Goal: Task Accomplishment & Management: Complete application form

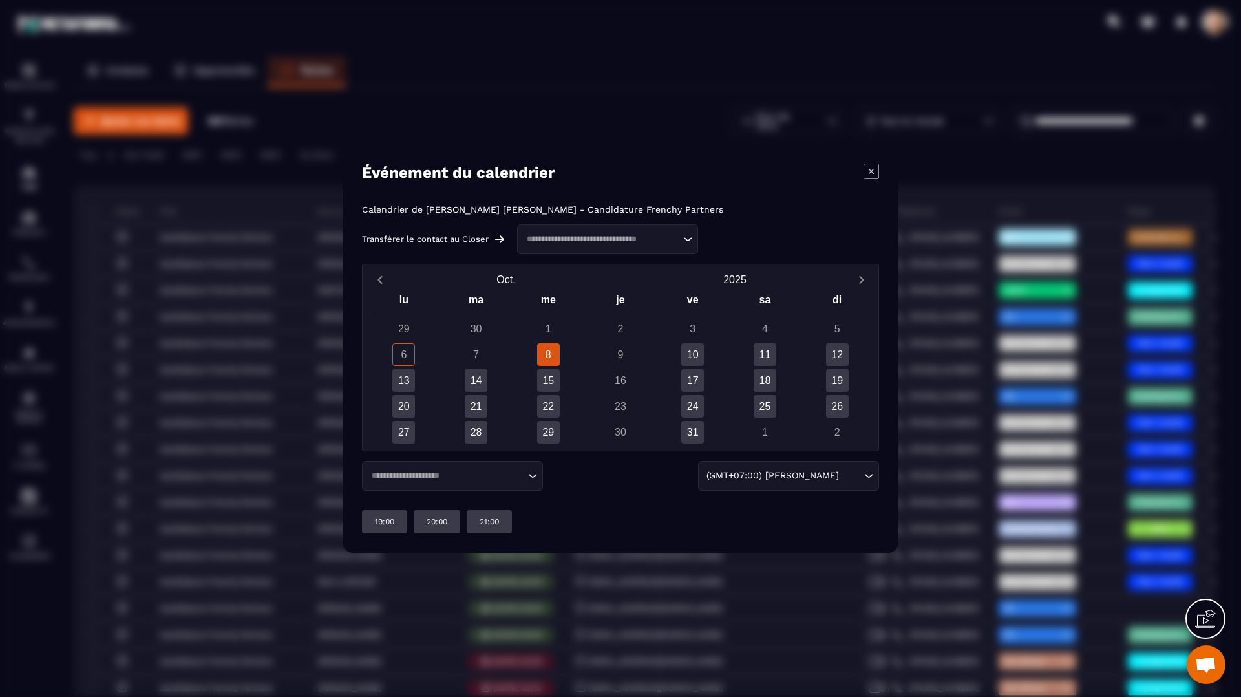
scroll to position [136, 0]
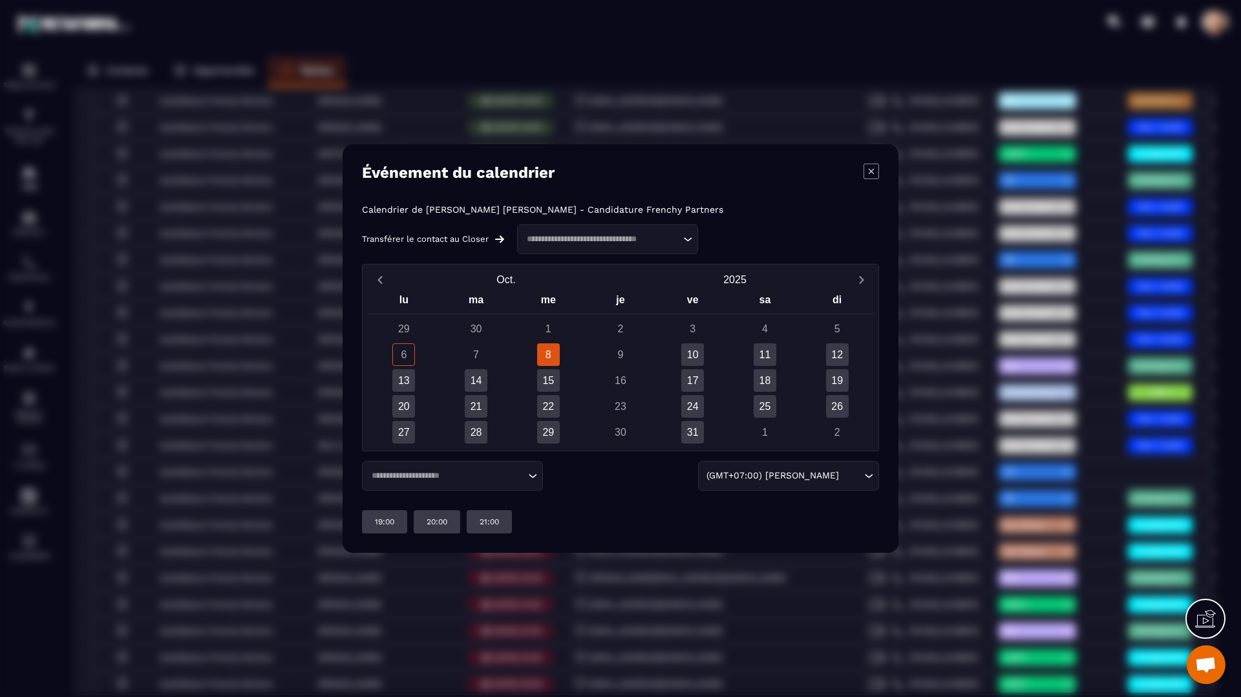
click at [867, 173] on icon "Modal window" at bounding box center [872, 172] width 16 height 16
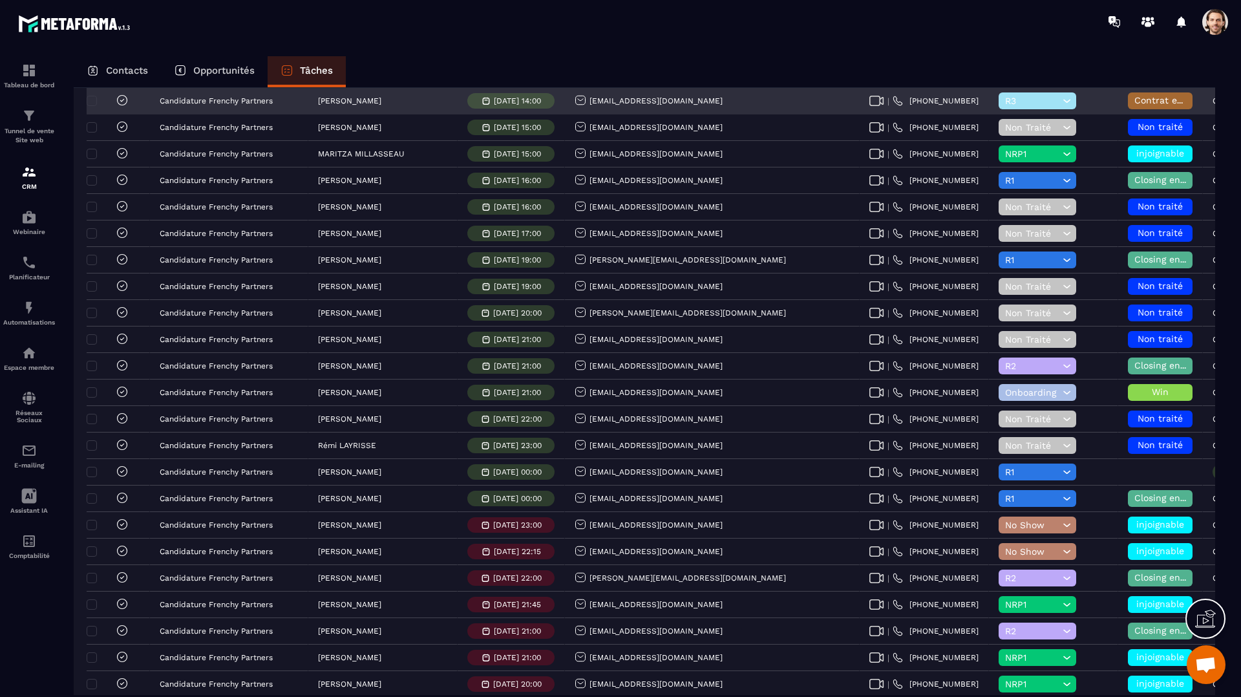
scroll to position [0, 0]
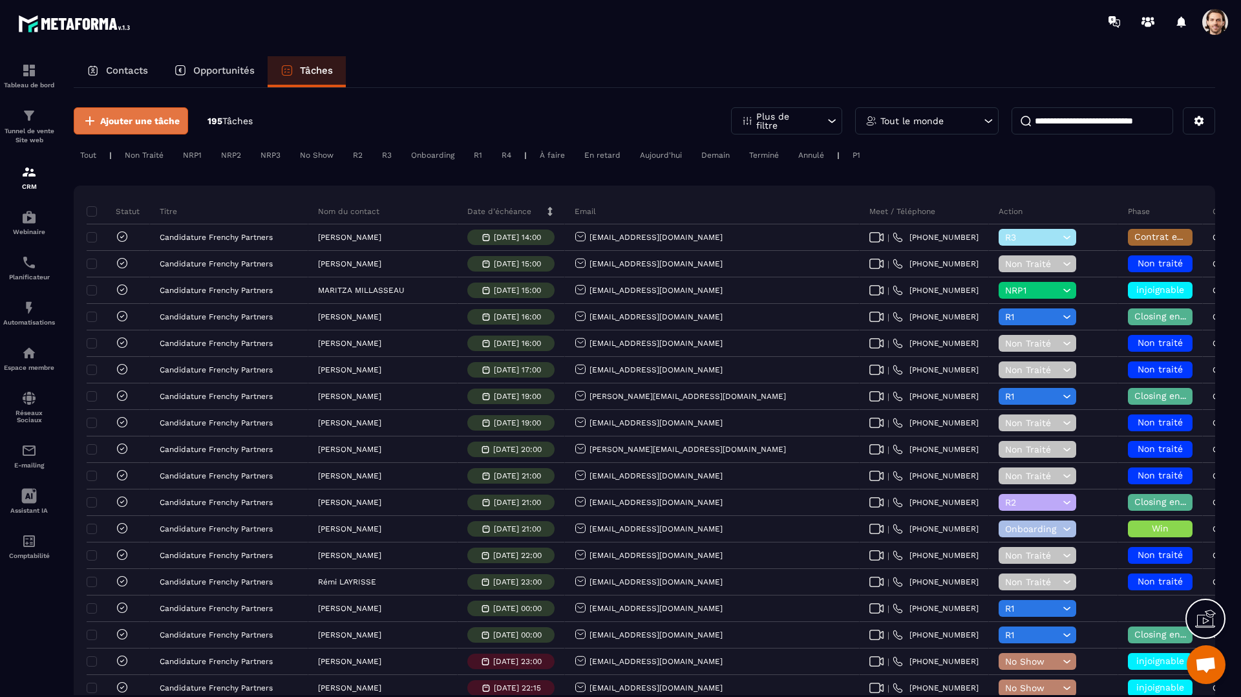
click at [159, 120] on span "Ajouter une tâche" at bounding box center [140, 120] width 80 height 13
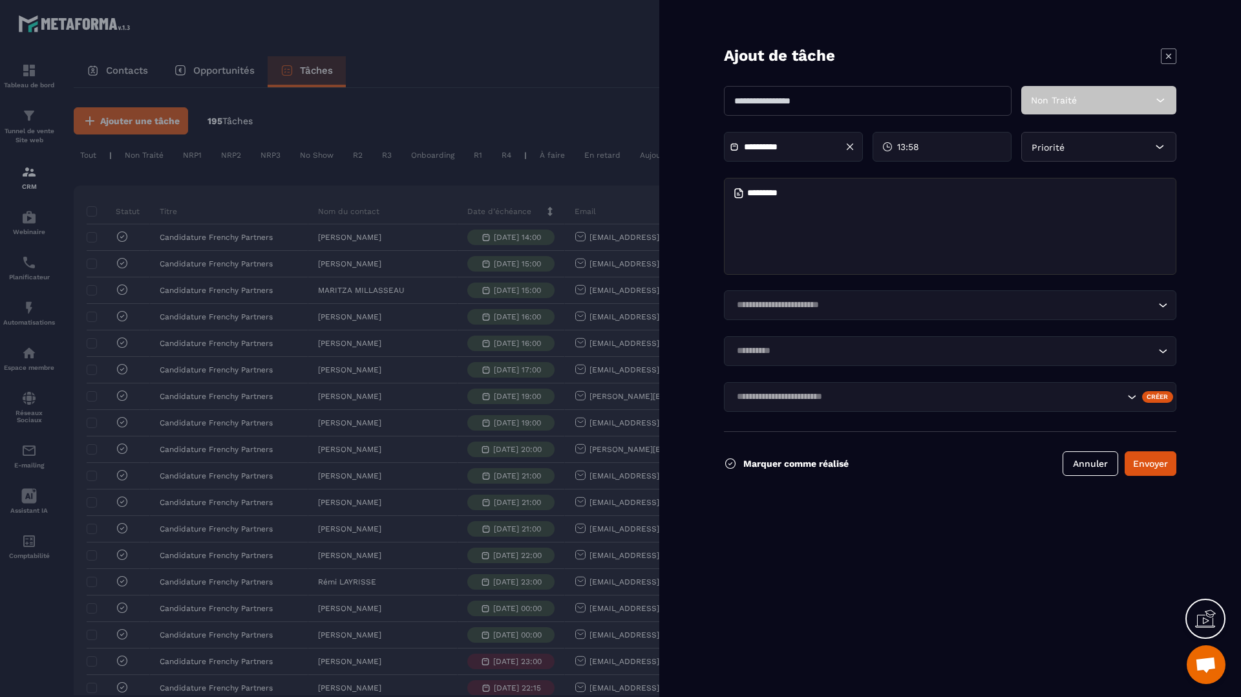
click at [957, 308] on input "Search for option" at bounding box center [943, 305] width 423 height 14
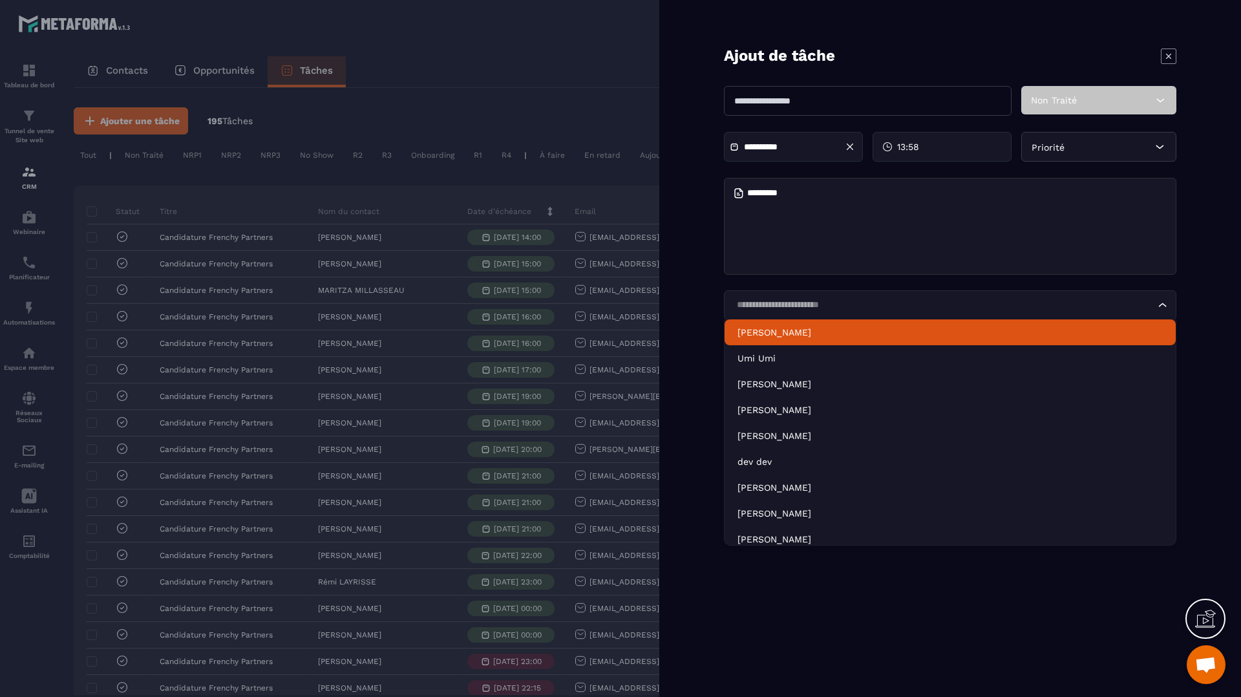
click at [908, 277] on div at bounding box center [950, 228] width 453 height 100
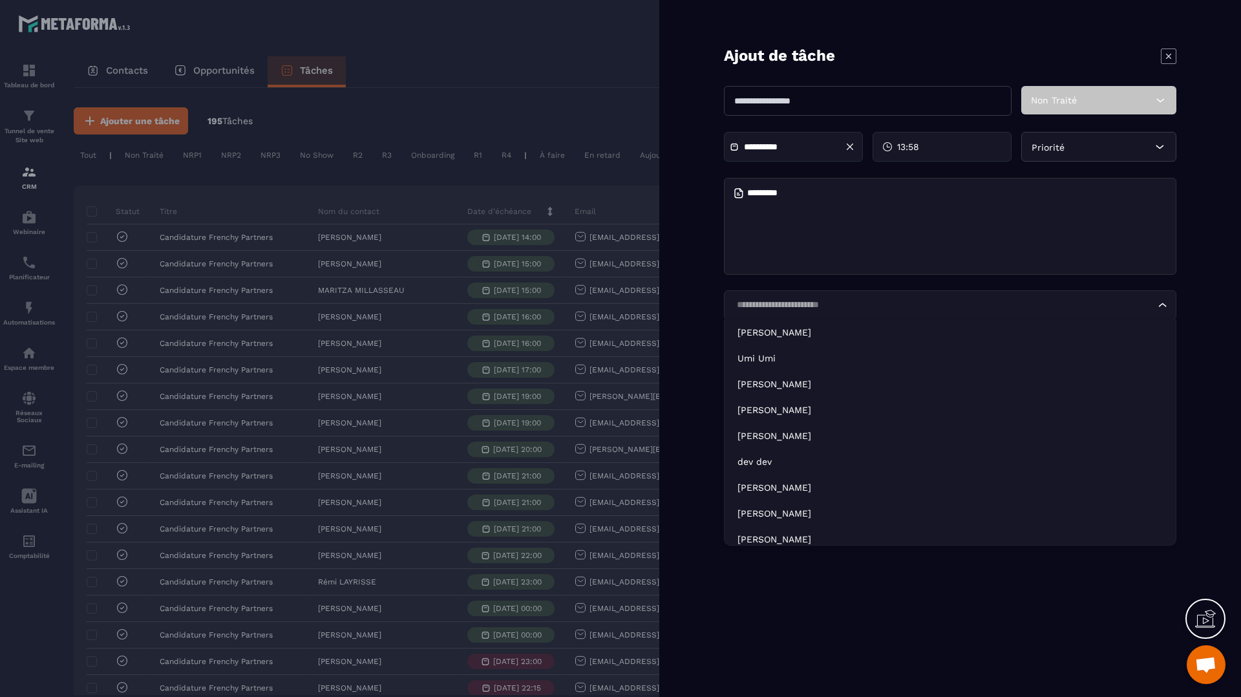
click at [888, 297] on div "Loading..." at bounding box center [950, 305] width 453 height 30
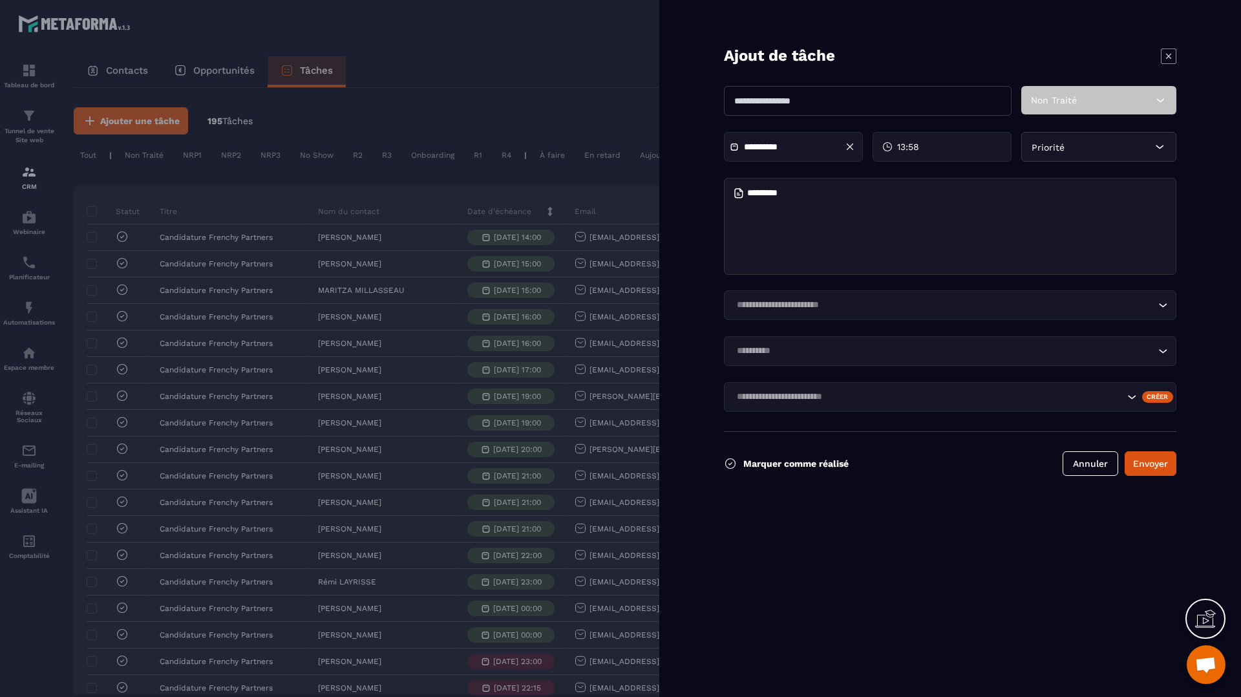
click at [933, 270] on textarea at bounding box center [950, 226] width 453 height 97
click at [1156, 470] on button "Envoyer" at bounding box center [1151, 463] width 52 height 25
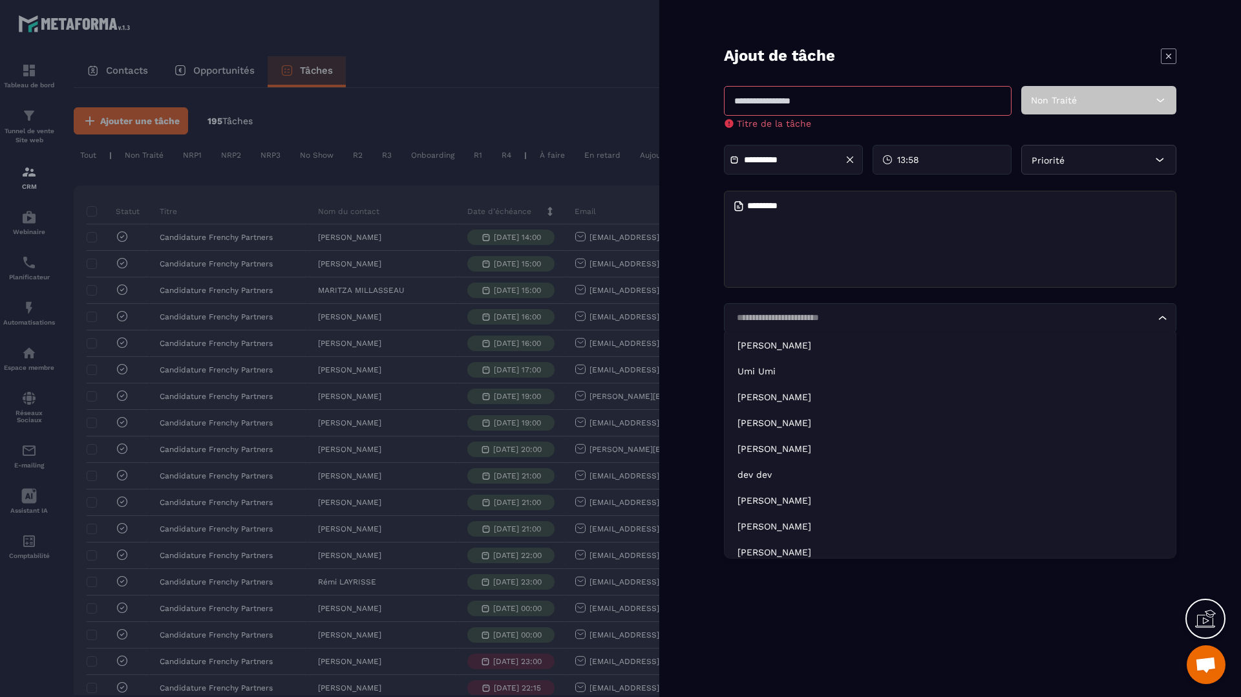
click at [824, 324] on input "Search for option" at bounding box center [943, 318] width 423 height 14
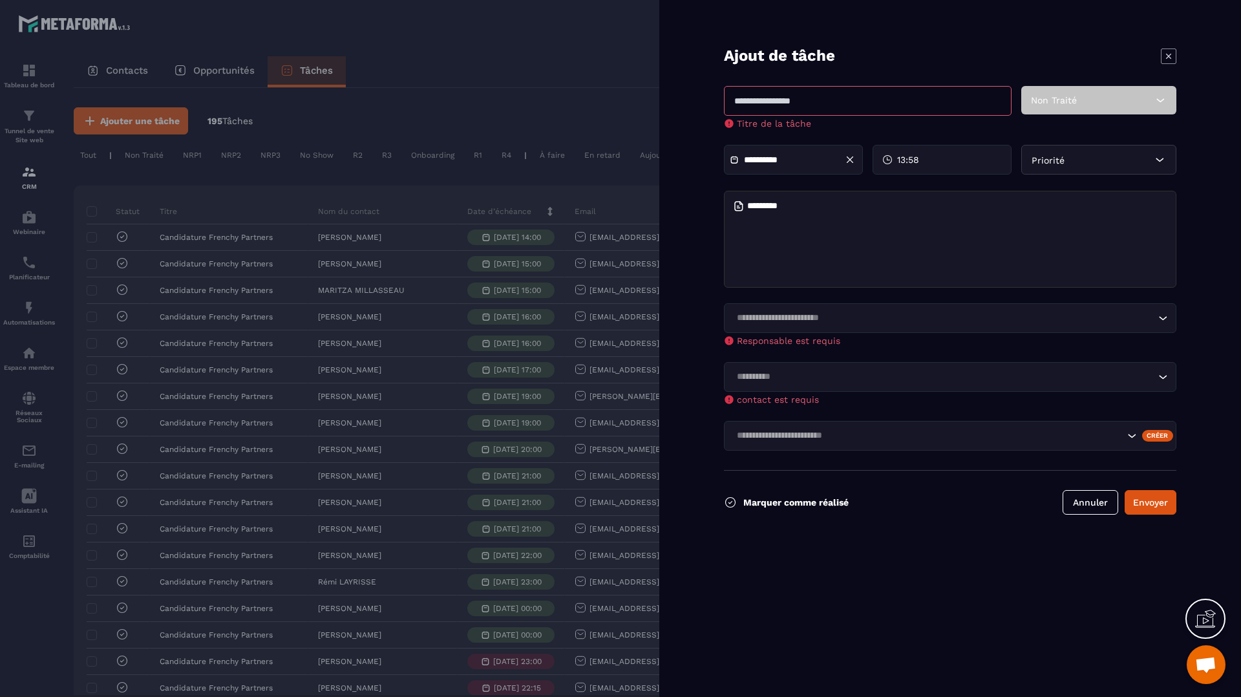
drag, startPoint x: 699, startPoint y: 295, endPoint x: 350, endPoint y: 244, distance: 352.8
click at [699, 295] on form "**********" at bounding box center [950, 348] width 582 height 697
click at [907, 248] on textarea at bounding box center [950, 239] width 453 height 97
drag, startPoint x: 1010, startPoint y: 361, endPoint x: 1001, endPoint y: 378, distance: 18.8
click at [1010, 362] on form "**********" at bounding box center [950, 348] width 582 height 697
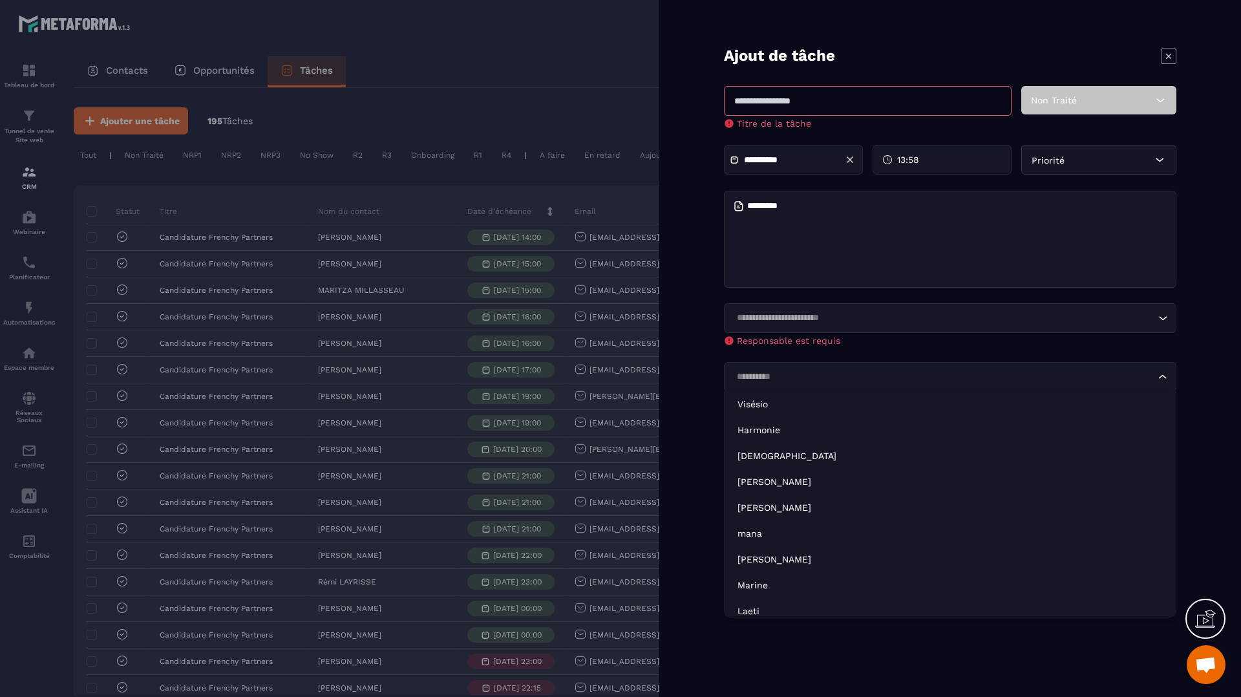
drag, startPoint x: 1001, startPoint y: 378, endPoint x: 977, endPoint y: 392, distance: 26.9
click at [1000, 379] on input "Search for option" at bounding box center [943, 377] width 423 height 14
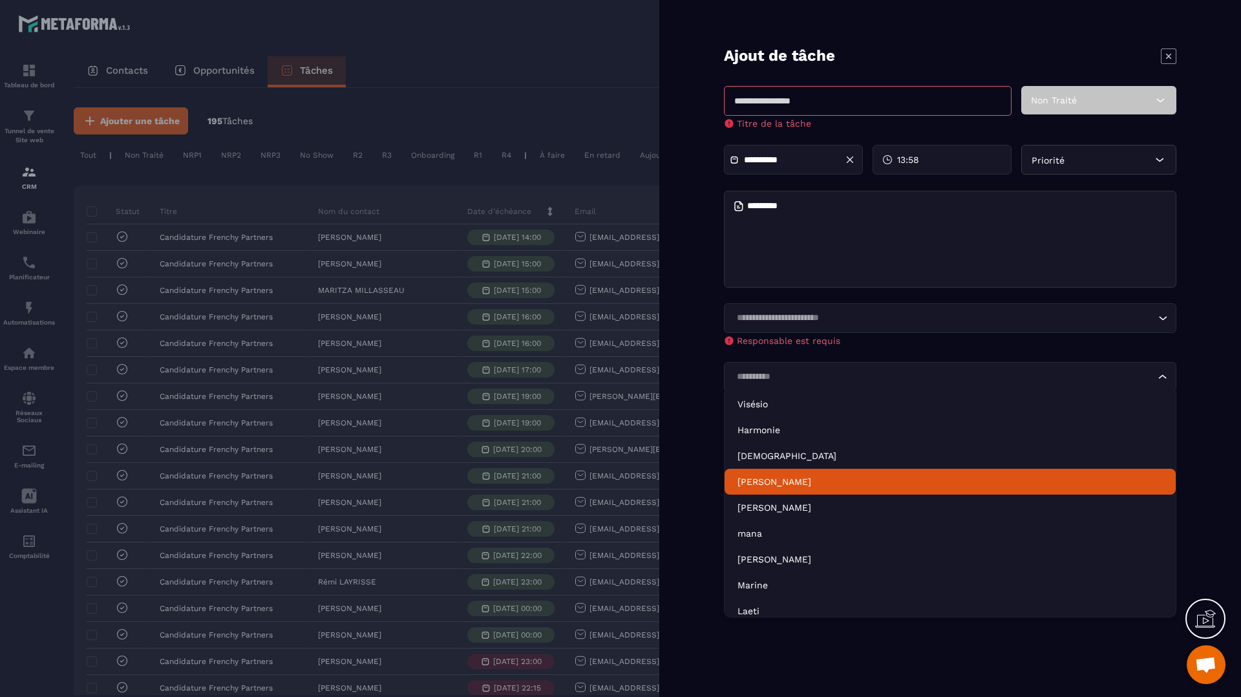
click at [860, 470] on li "[PERSON_NAME]" at bounding box center [950, 482] width 451 height 26
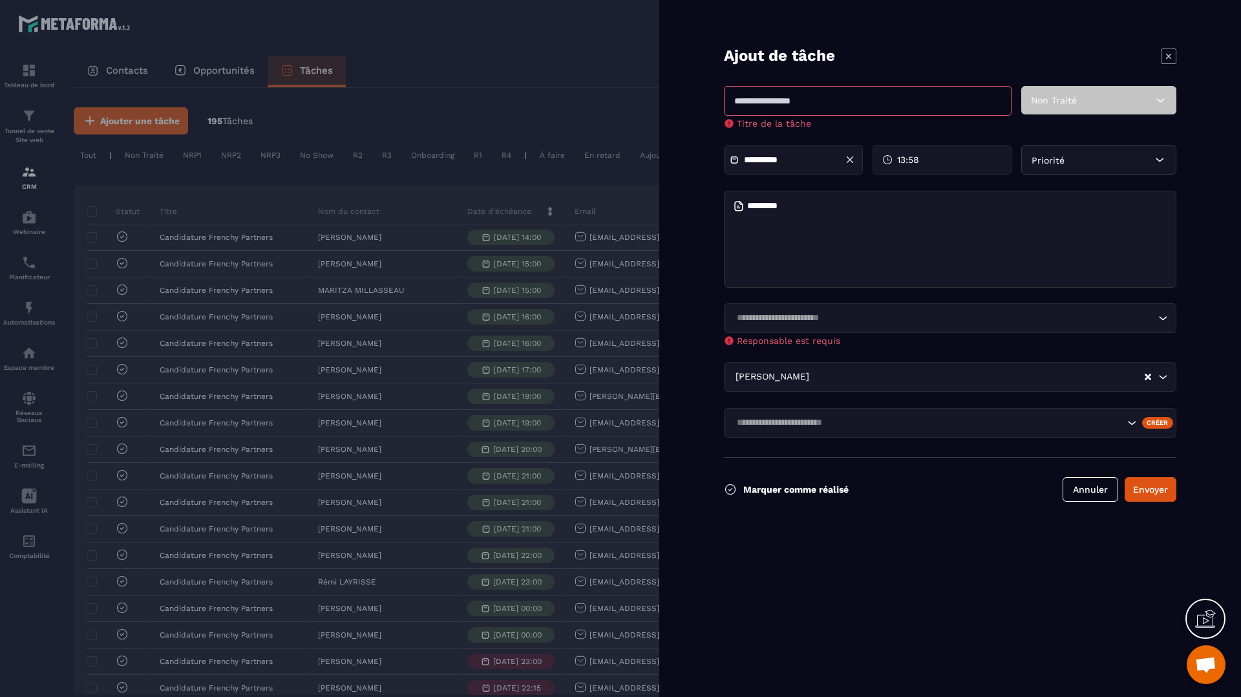
click at [927, 422] on input "Search for option" at bounding box center [928, 423] width 392 height 14
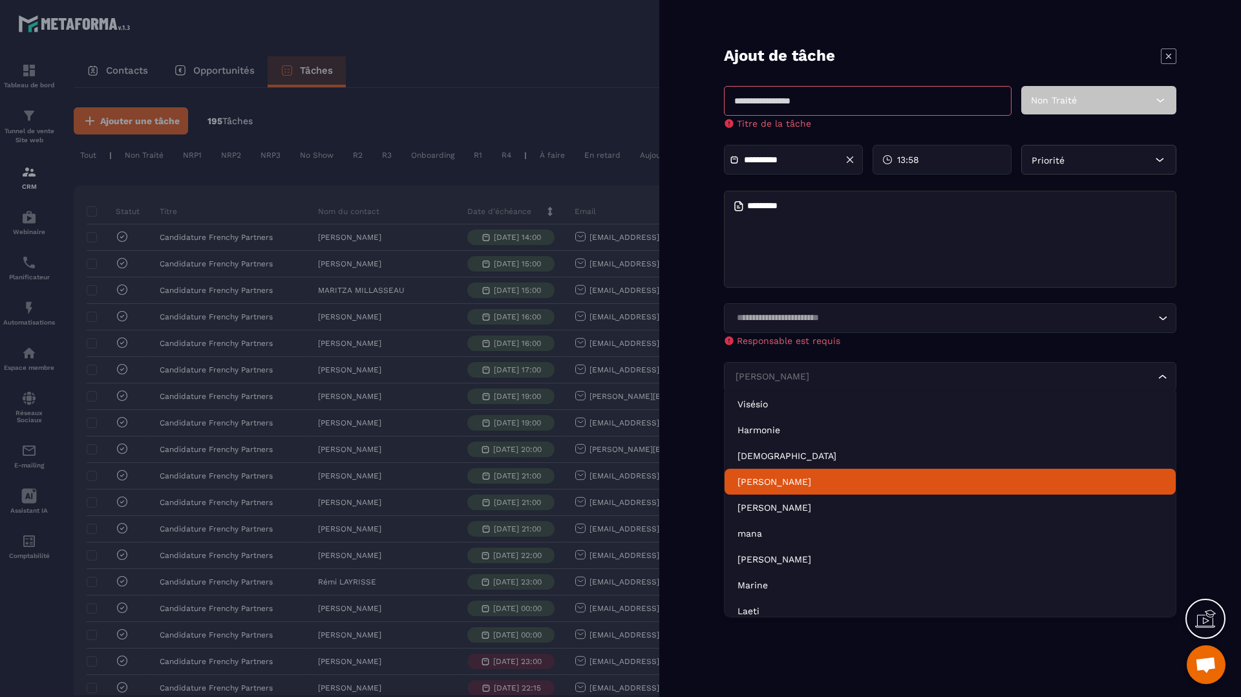
click at [919, 368] on div "[PERSON_NAME] Loading..." at bounding box center [950, 377] width 453 height 30
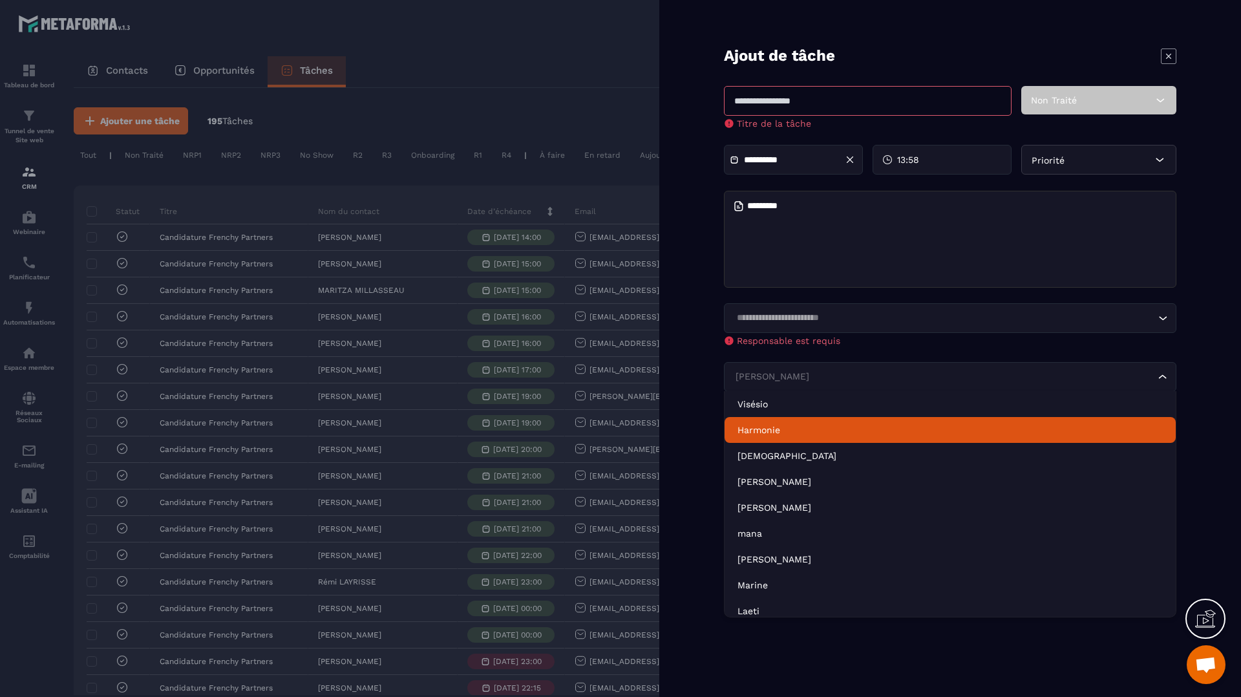
click at [848, 434] on p "Harmonie" at bounding box center [950, 429] width 425 height 13
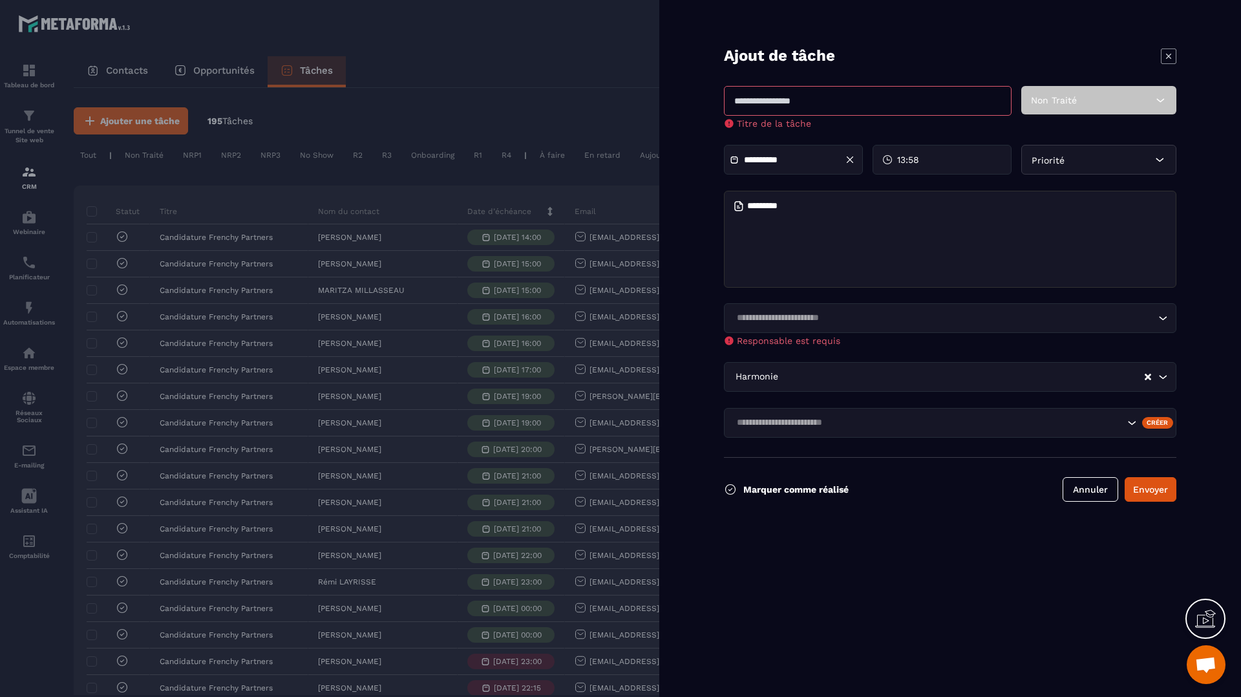
click at [871, 317] on input "Search for option" at bounding box center [943, 318] width 423 height 14
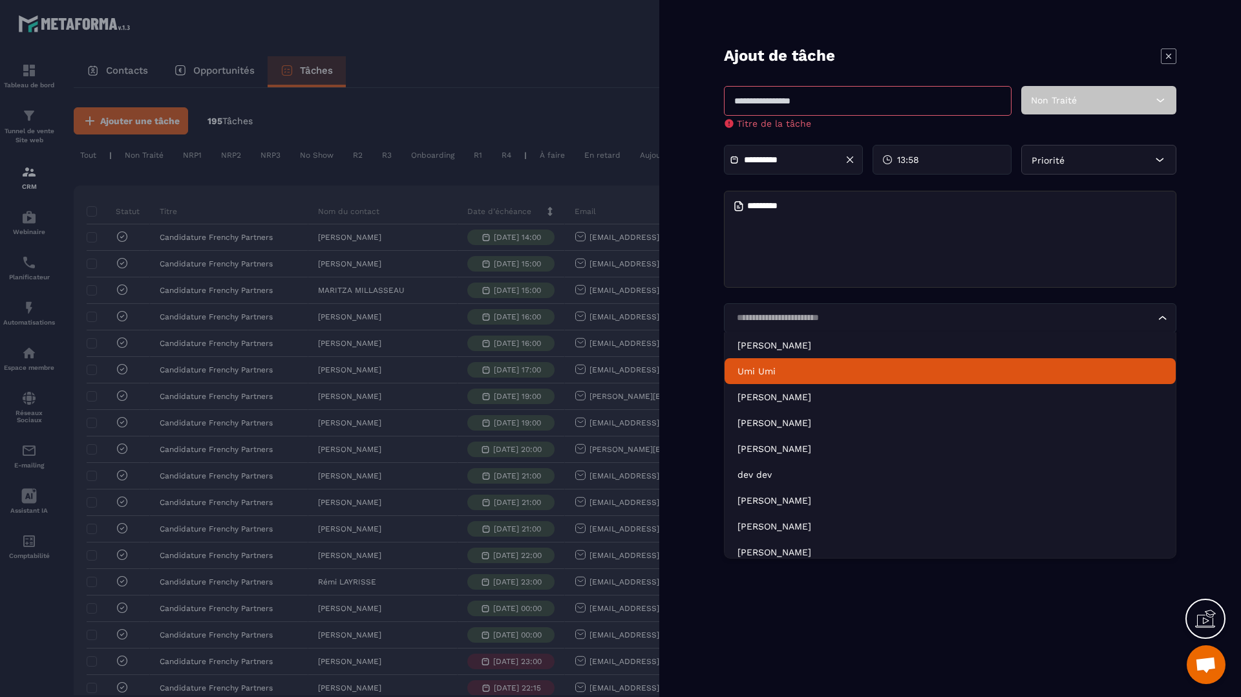
click at [857, 381] on li "Umi Umi" at bounding box center [950, 371] width 451 height 26
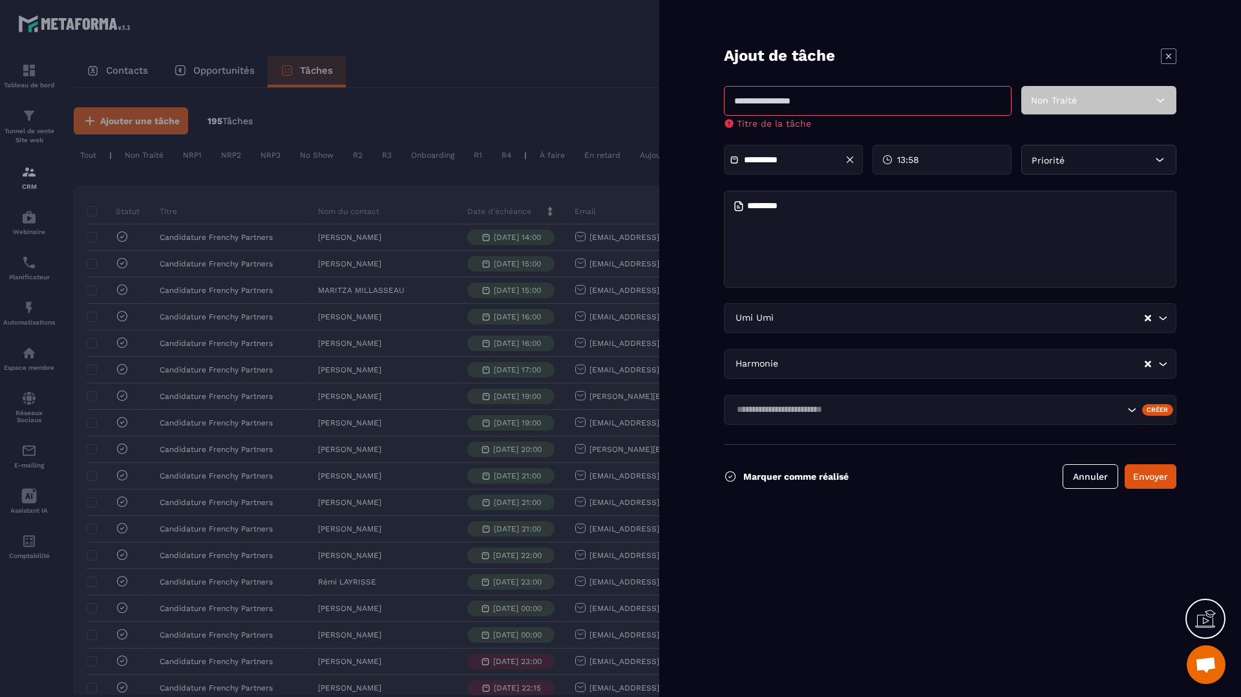
click at [868, 357] on input "Search for option" at bounding box center [962, 364] width 363 height 14
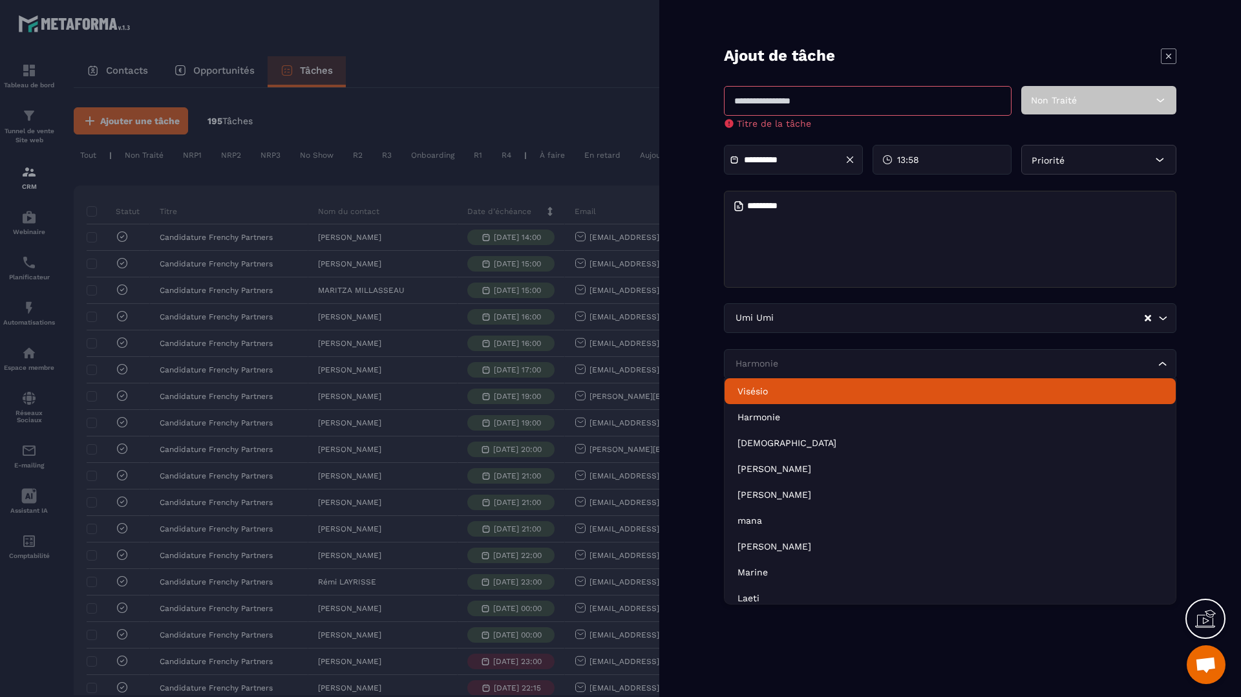
click at [854, 328] on div "Umi Umi Loading..." at bounding box center [950, 318] width 453 height 30
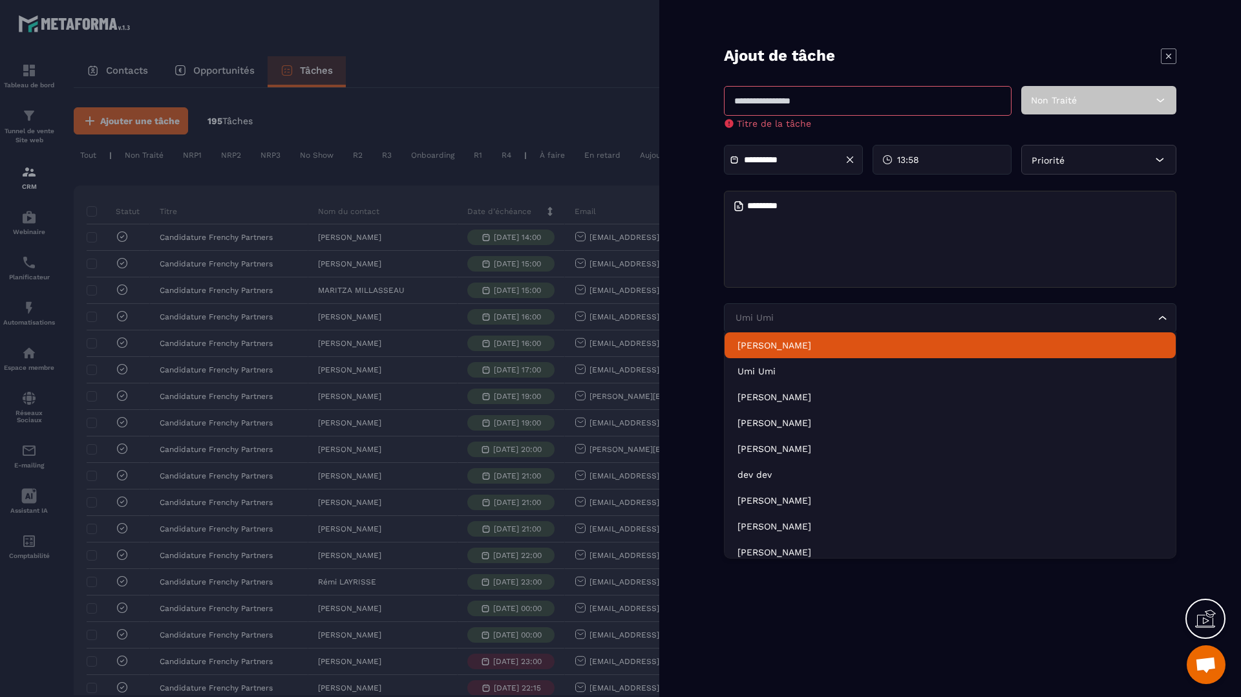
click at [718, 296] on form "**********" at bounding box center [950, 348] width 582 height 697
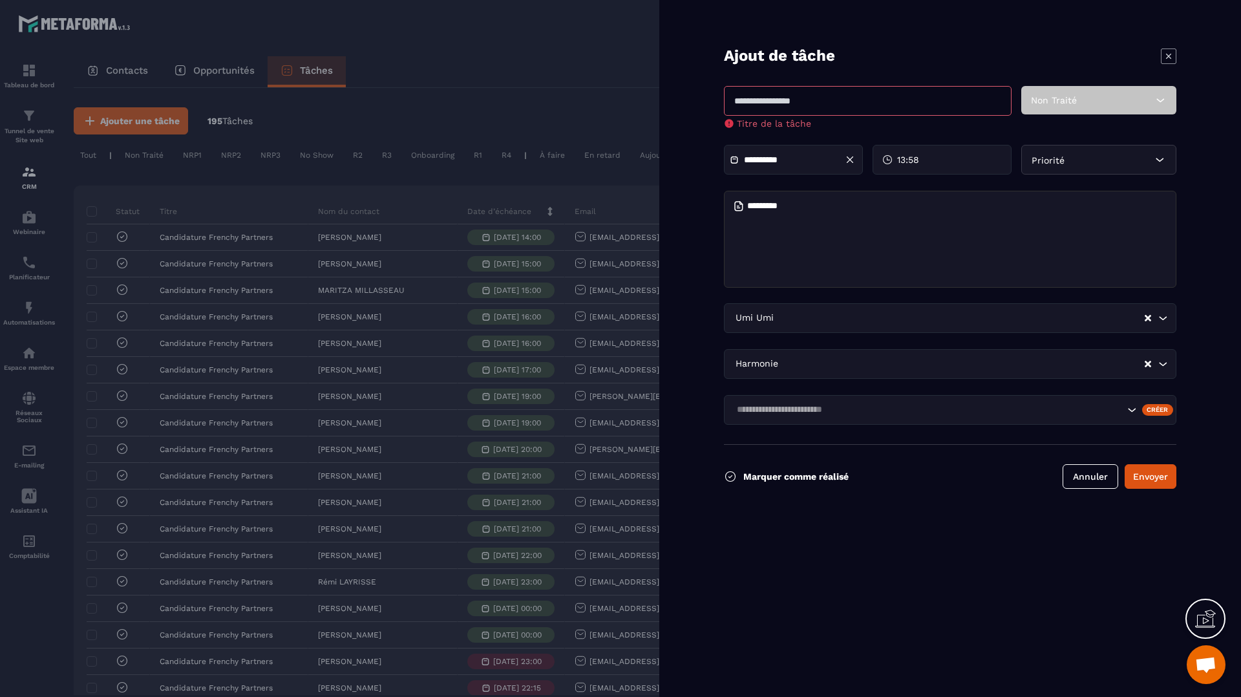
click at [864, 365] on input "Search for option" at bounding box center [962, 364] width 363 height 14
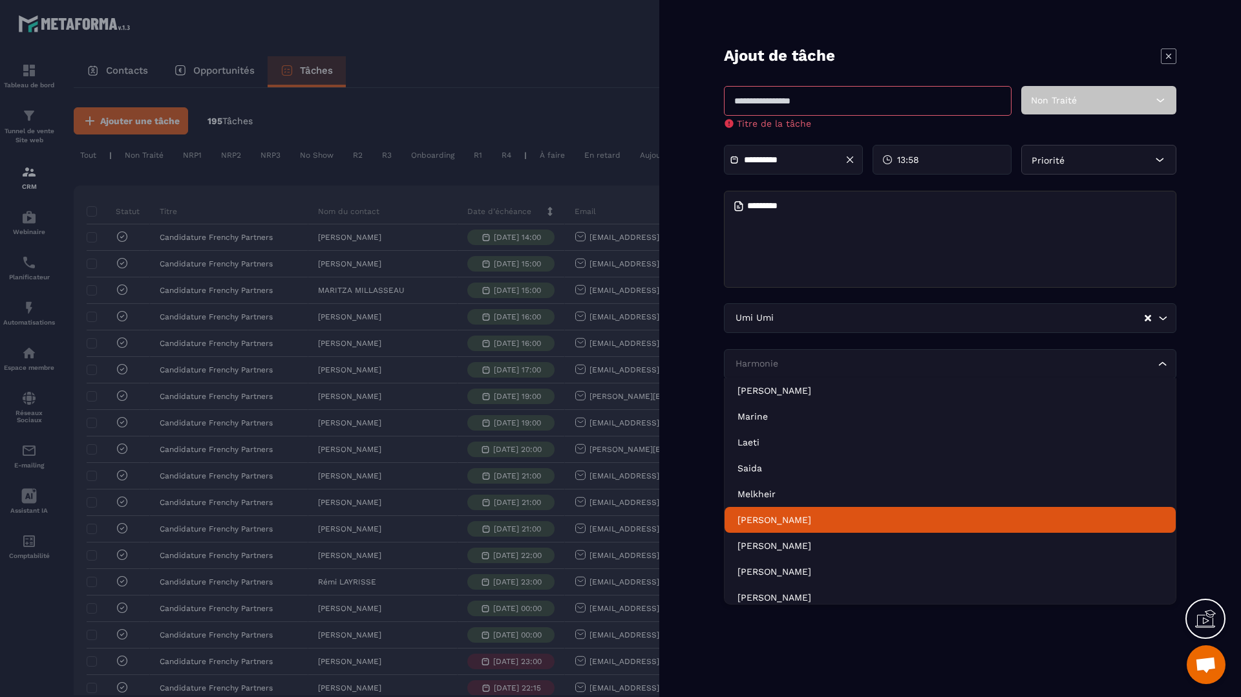
scroll to position [292, 0]
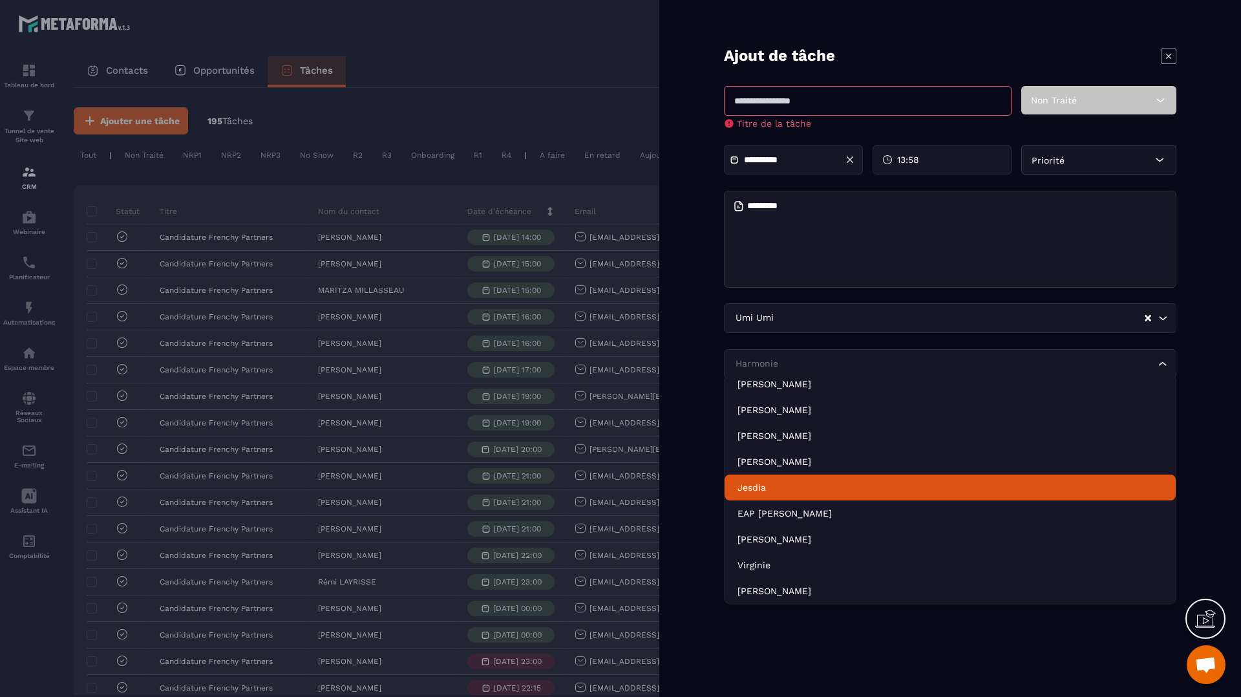
click at [842, 488] on p "Jesdia" at bounding box center [950, 487] width 425 height 13
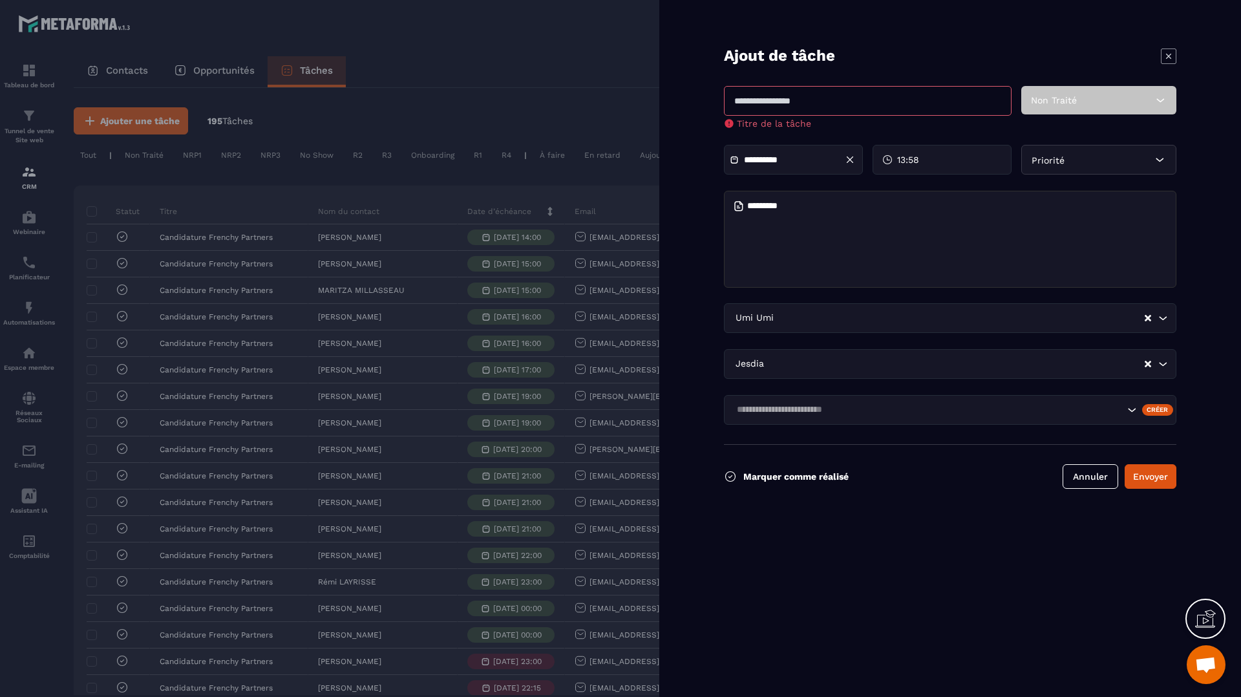
click at [797, 361] on input "Search for option" at bounding box center [955, 364] width 377 height 14
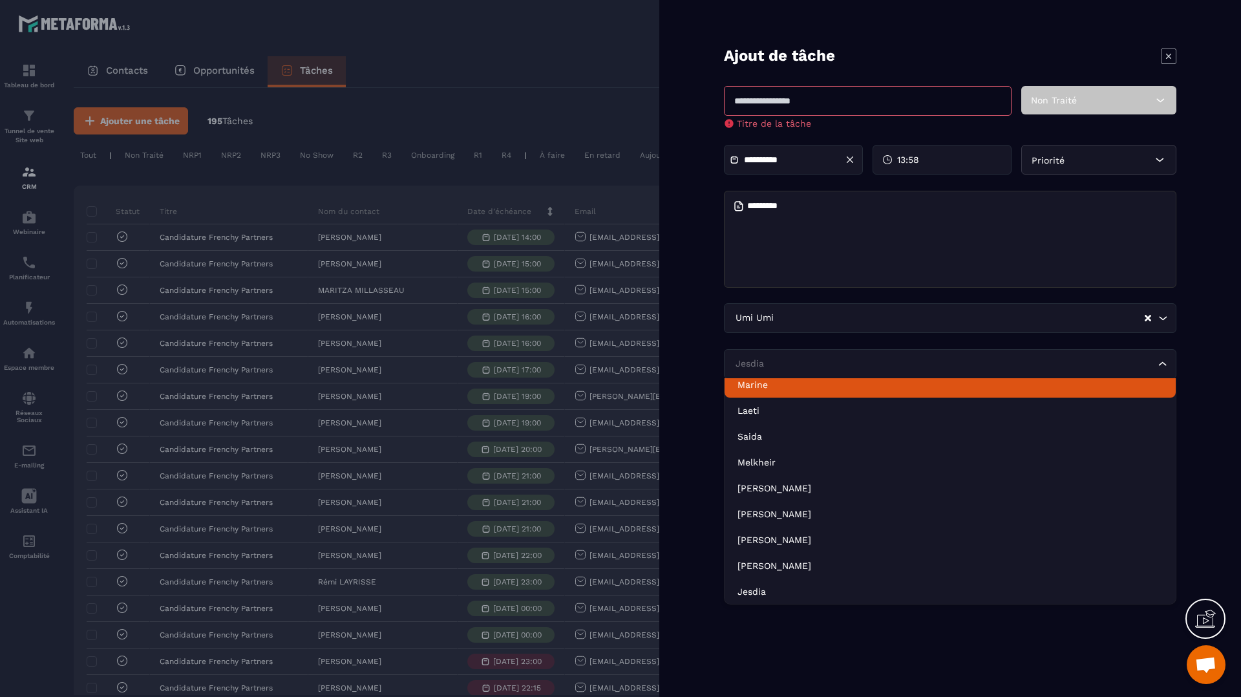
scroll to position [181, 0]
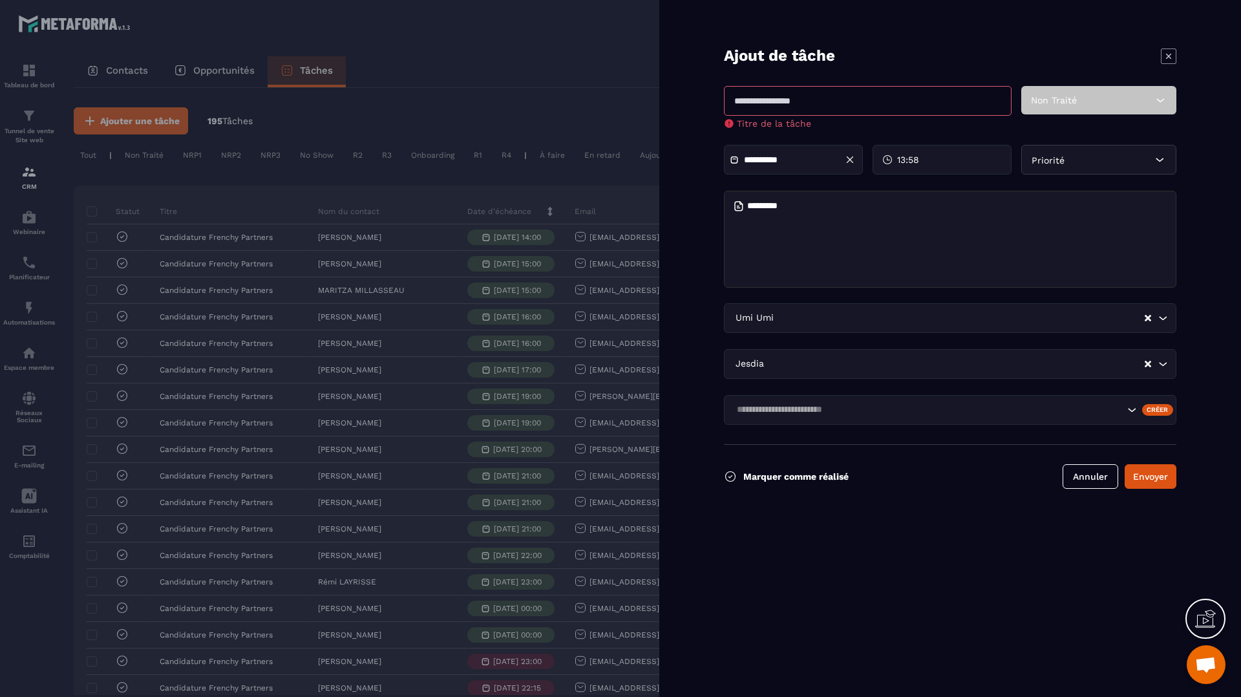
click at [705, 362] on form "**********" at bounding box center [950, 348] width 582 height 697
click at [1085, 473] on button "Annuler" at bounding box center [1091, 476] width 56 height 25
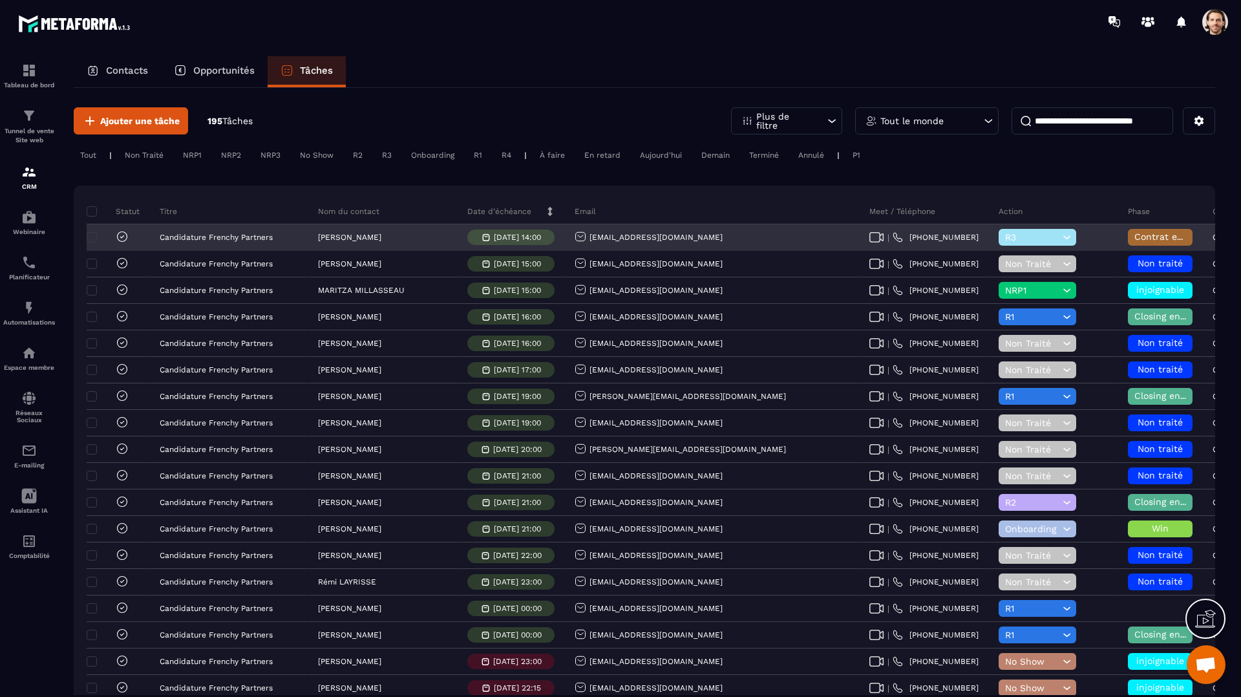
click at [494, 240] on p "[DATE] 14:00" at bounding box center [517, 237] width 47 height 9
